Goal: Find specific page/section: Find specific page/section

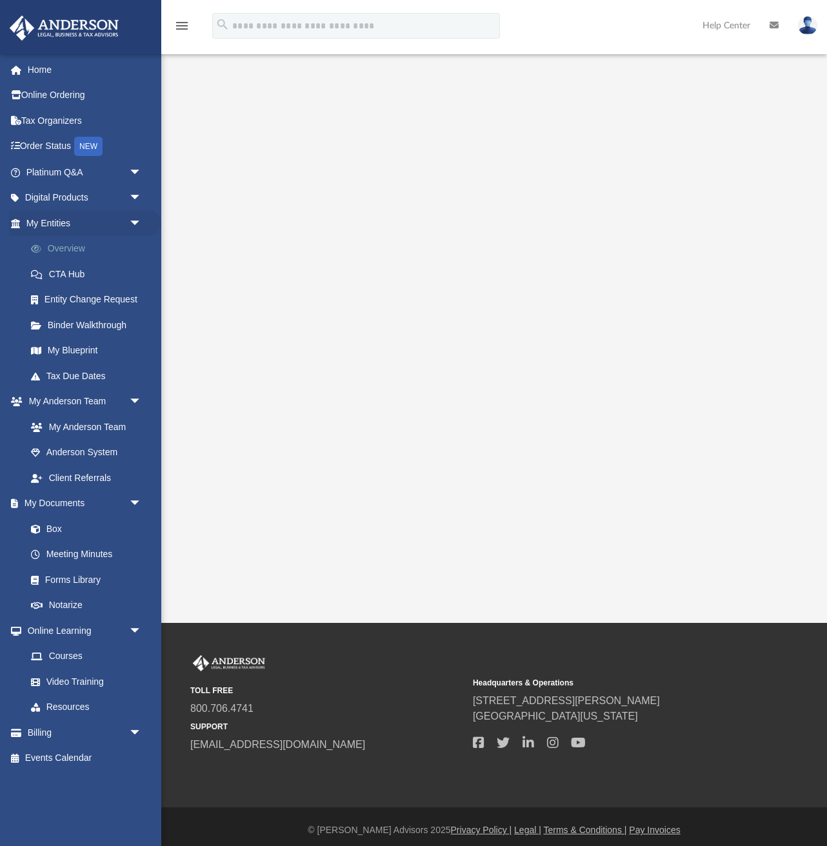
click at [65, 252] on link "Overview" at bounding box center [89, 249] width 143 height 26
click at [61, 251] on link "Overview" at bounding box center [89, 249] width 143 height 26
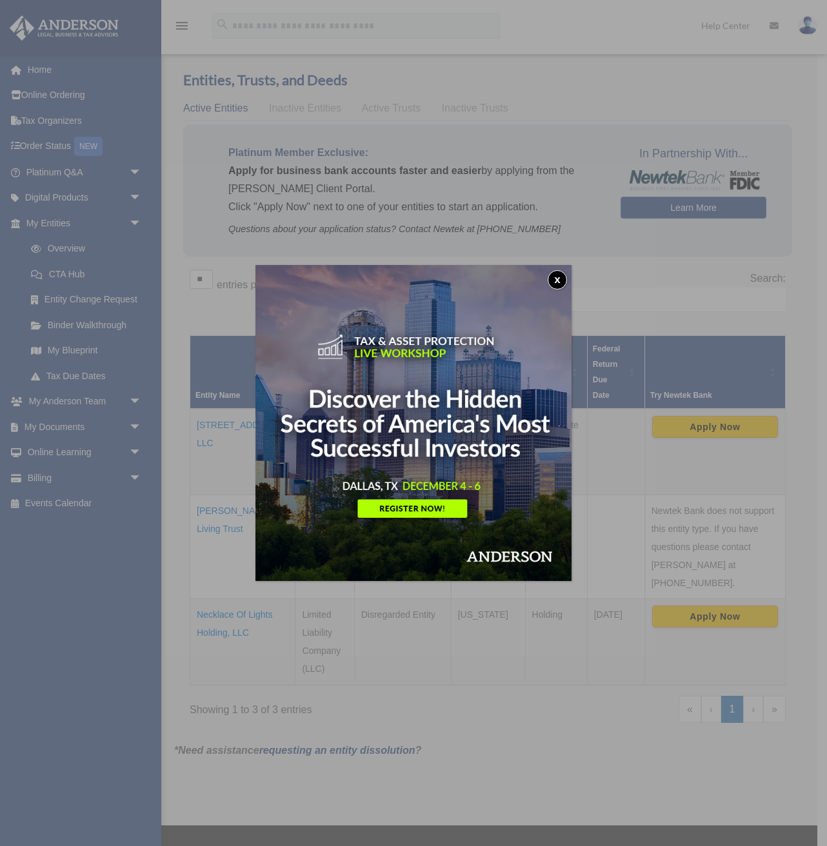
click at [557, 281] on button "x" at bounding box center [557, 279] width 19 height 19
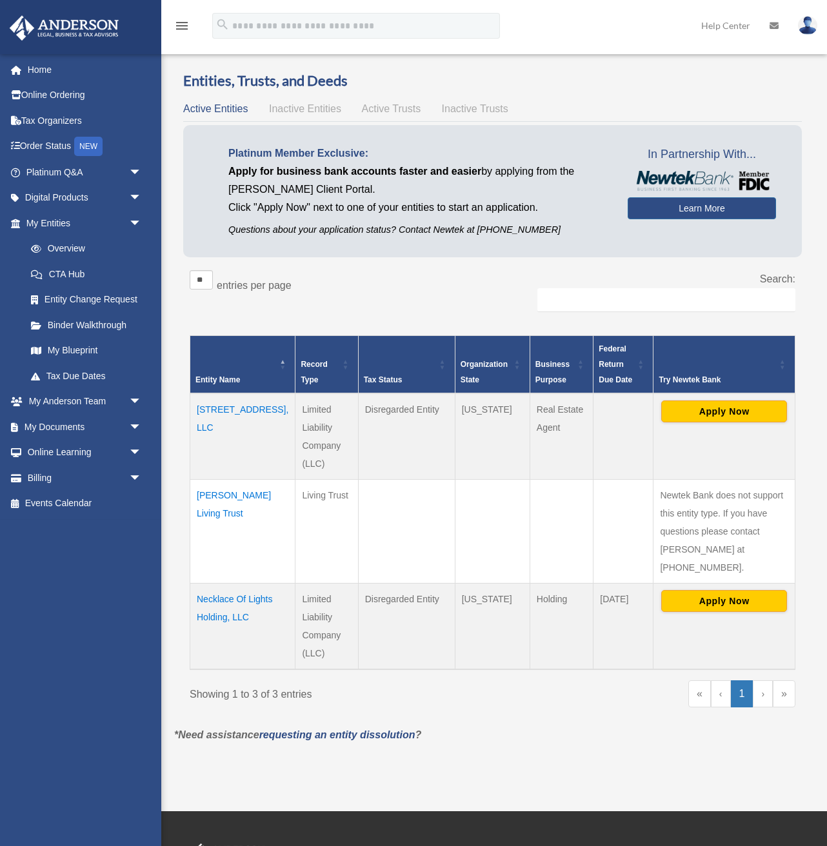
click at [385, 114] on span "Active Trusts" at bounding box center [391, 108] width 59 height 11
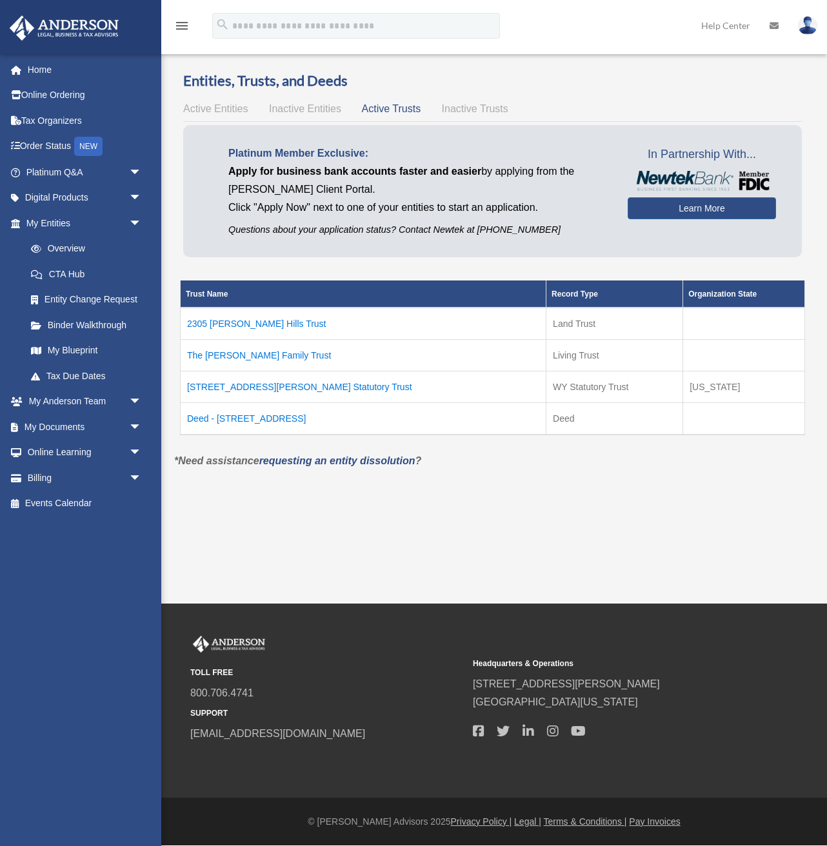
click at [255, 325] on td "2305 Barton Hills Trust" at bounding box center [364, 324] width 366 height 32
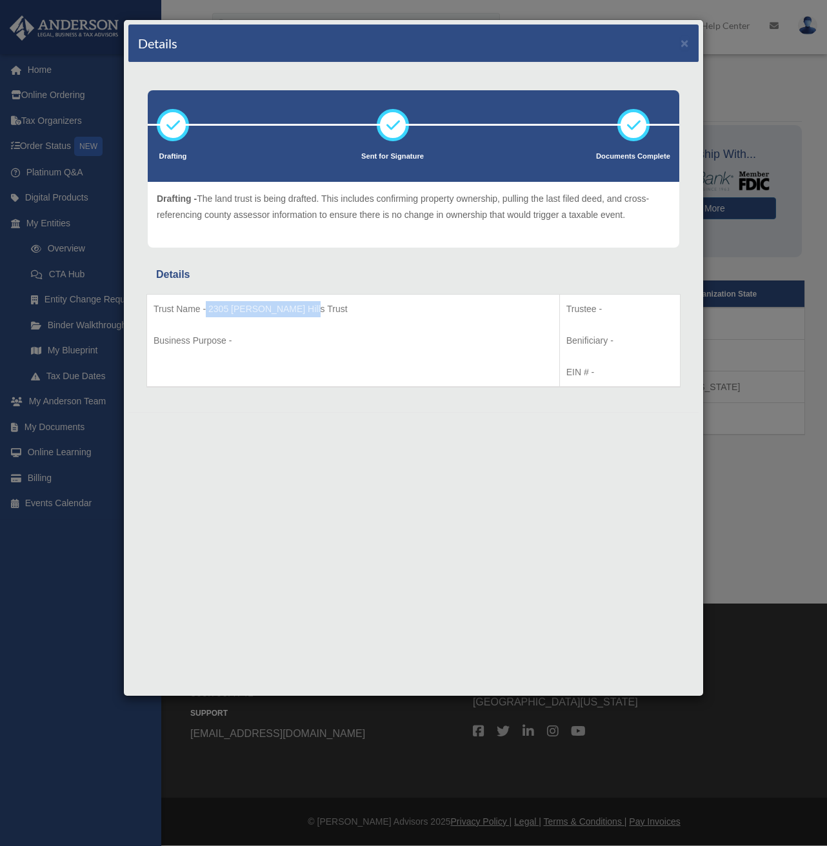
drag, startPoint x: 205, startPoint y: 308, endPoint x: 327, endPoint y: 309, distance: 121.9
click at [327, 309] on p "Trust Name - 2305 Barton Hills Trust" at bounding box center [353, 309] width 399 height 16
copy p "2305 Barton Hills Trust"
click at [689, 46] on div "Details ×" at bounding box center [413, 44] width 570 height 38
click at [684, 45] on button "×" at bounding box center [685, 43] width 8 height 14
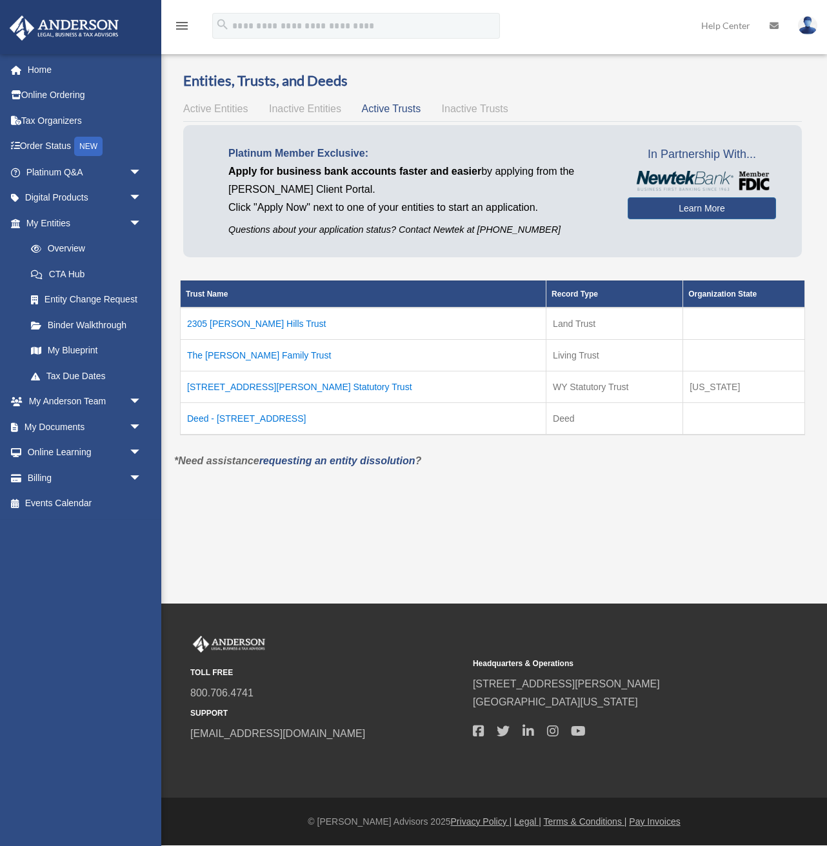
drag, startPoint x: 512, startPoint y: 325, endPoint x: 450, endPoint y: 325, distance: 62.6
click at [450, 325] on tr "2305 Barton Hills Trust Land Trust" at bounding box center [493, 324] width 624 height 32
copy tr "Land Trust"
